Goal: Information Seeking & Learning: Learn about a topic

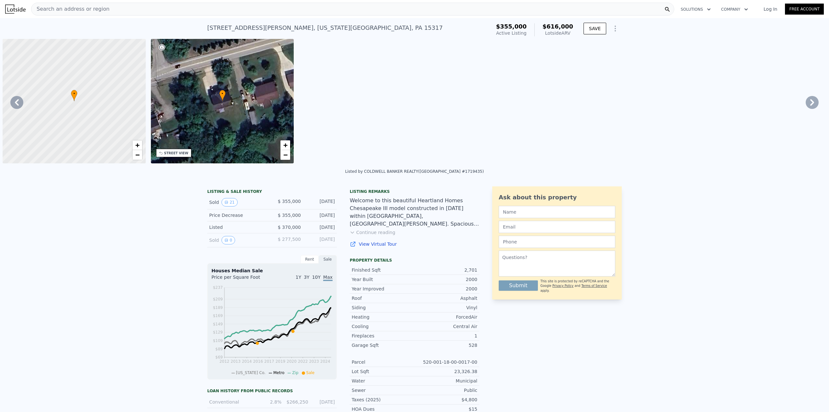
scroll to position [0, 2763]
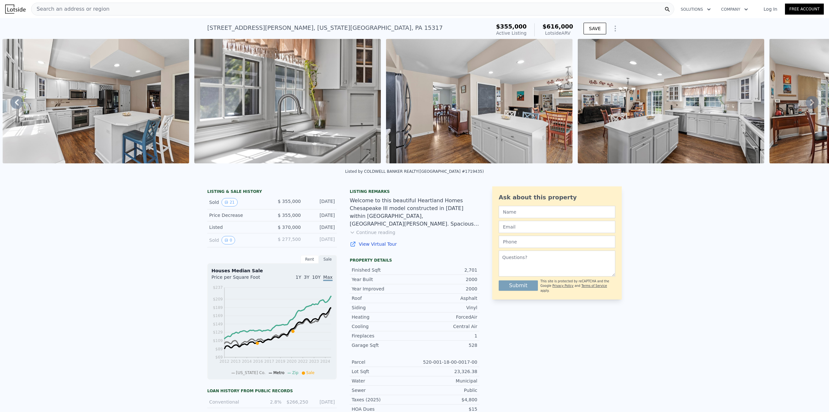
click at [140, 9] on div "Search an address or region" at bounding box center [352, 9] width 643 height 13
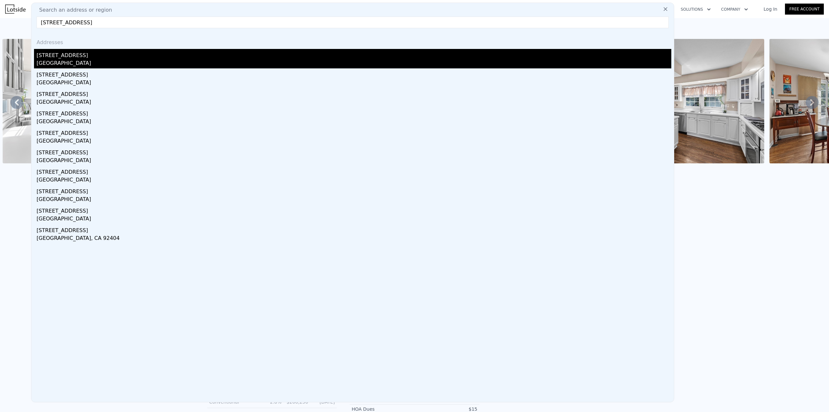
type input "[STREET_ADDRESS]"
click at [76, 63] on div "[GEOGRAPHIC_DATA]" at bounding box center [354, 63] width 635 height 9
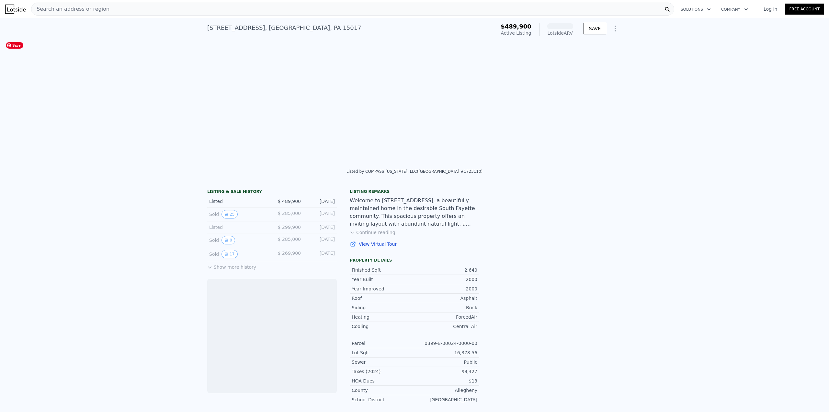
scroll to position [0, 2816]
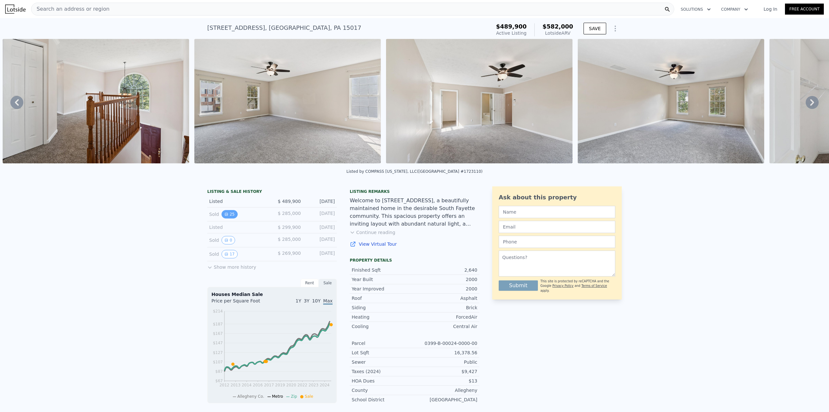
click at [224, 216] on icon "View historical data" at bounding box center [226, 214] width 4 height 4
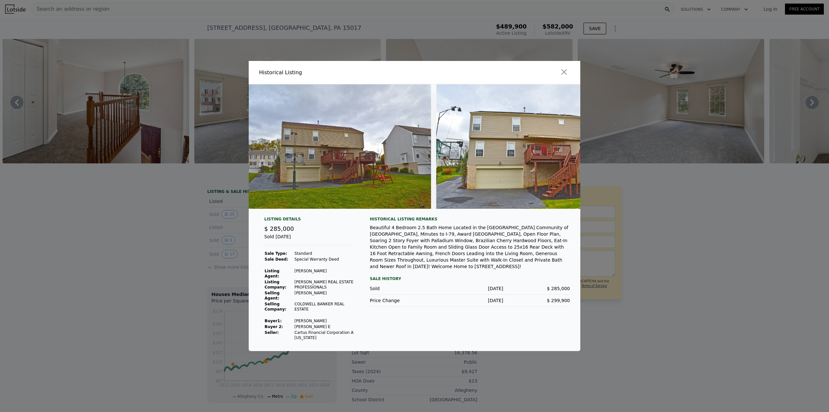
scroll to position [0, 4493]
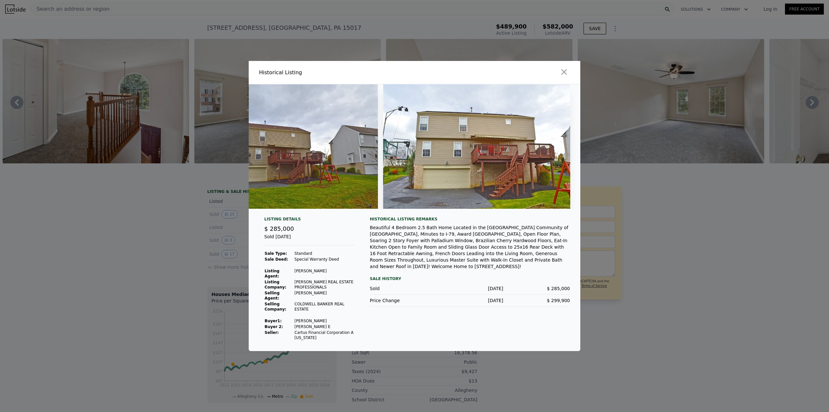
click at [687, 115] on div at bounding box center [414, 206] width 829 height 412
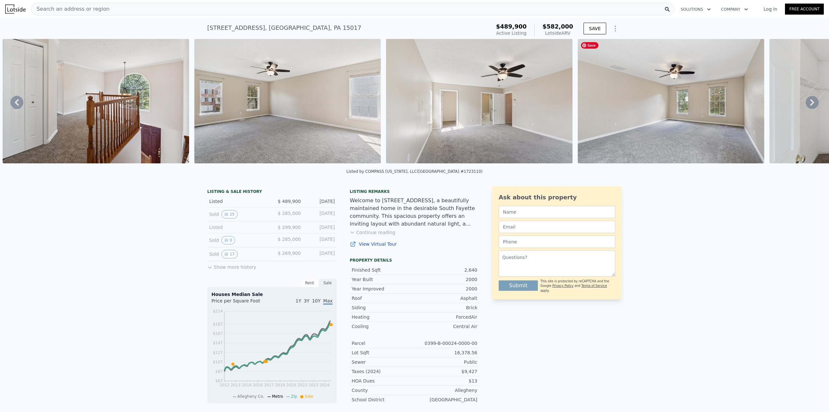
click at [688, 116] on img at bounding box center [671, 101] width 187 height 124
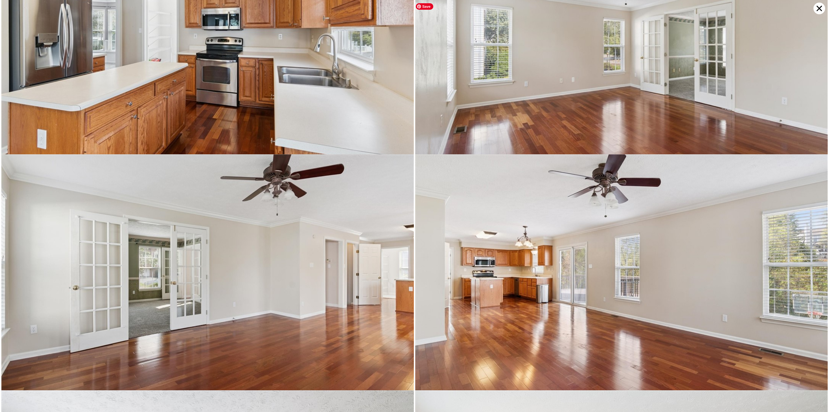
scroll to position [1179, 0]
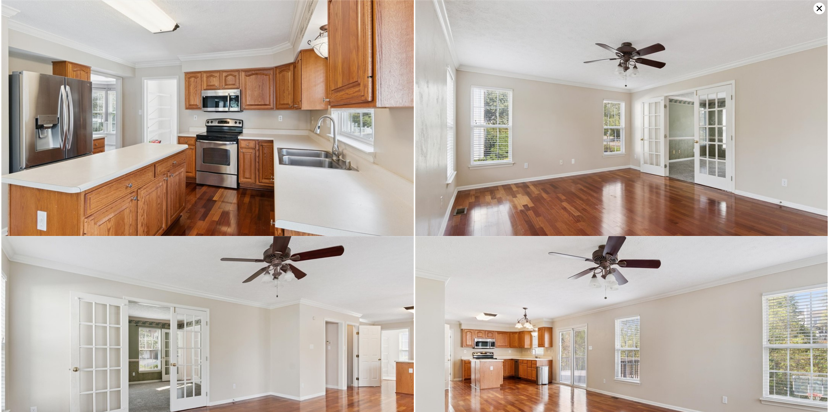
click at [820, 8] on icon at bounding box center [820, 9] width 6 height 6
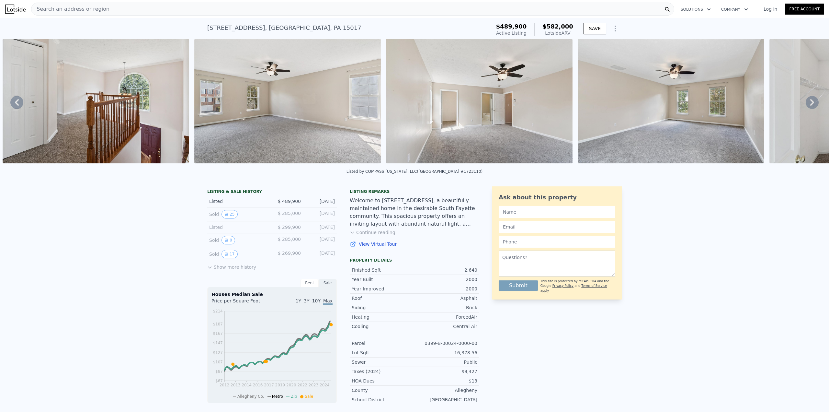
click at [374, 235] on button "Continue reading" at bounding box center [373, 232] width 46 height 6
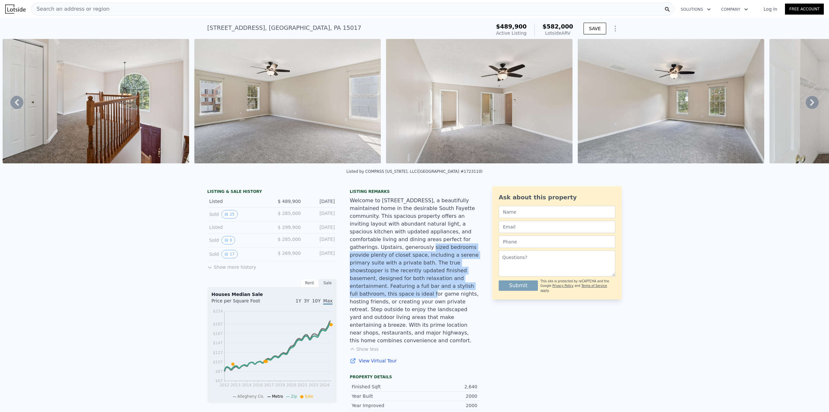
drag, startPoint x: 413, startPoint y: 245, endPoint x: 408, endPoint y: 280, distance: 34.8
click at [408, 280] on div "Welcome to [STREET_ADDRESS], a beautifully maintained home in the desirable Sou…" at bounding box center [415, 271] width 130 height 148
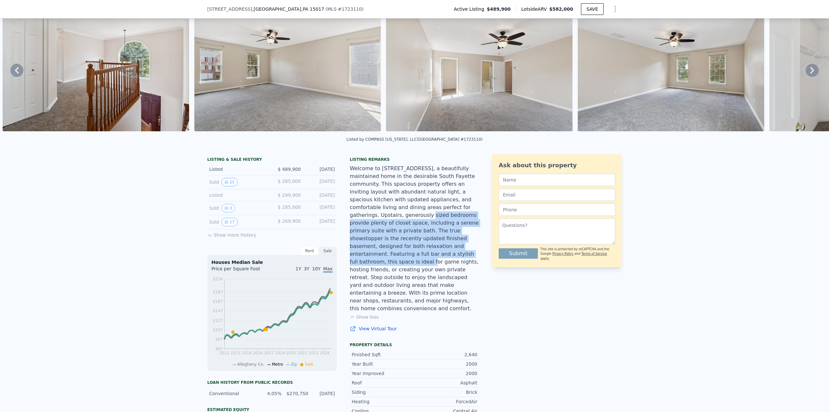
scroll to position [62, 0]
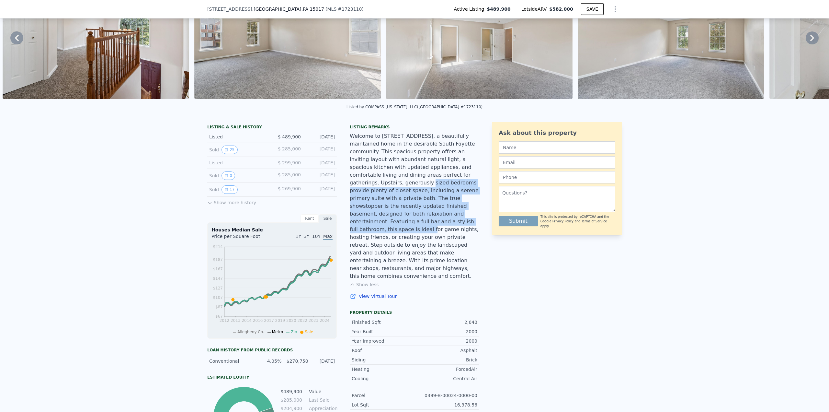
click at [383, 293] on link "View Virtual Tour" at bounding box center [415, 296] width 130 height 6
